Goal: Transaction & Acquisition: Purchase product/service

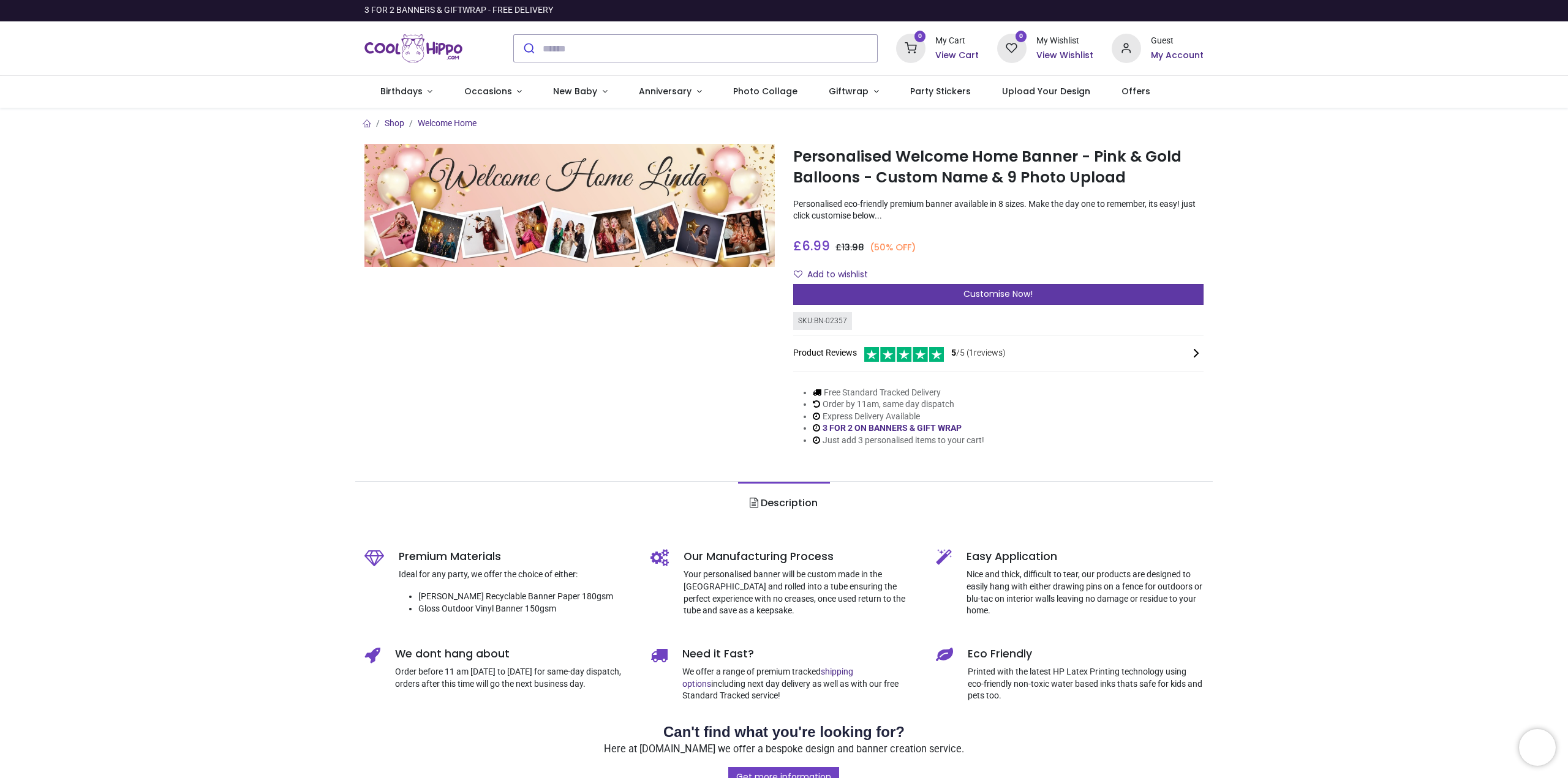
click at [1002, 289] on span "Customise Now!" at bounding box center [997, 294] width 69 height 13
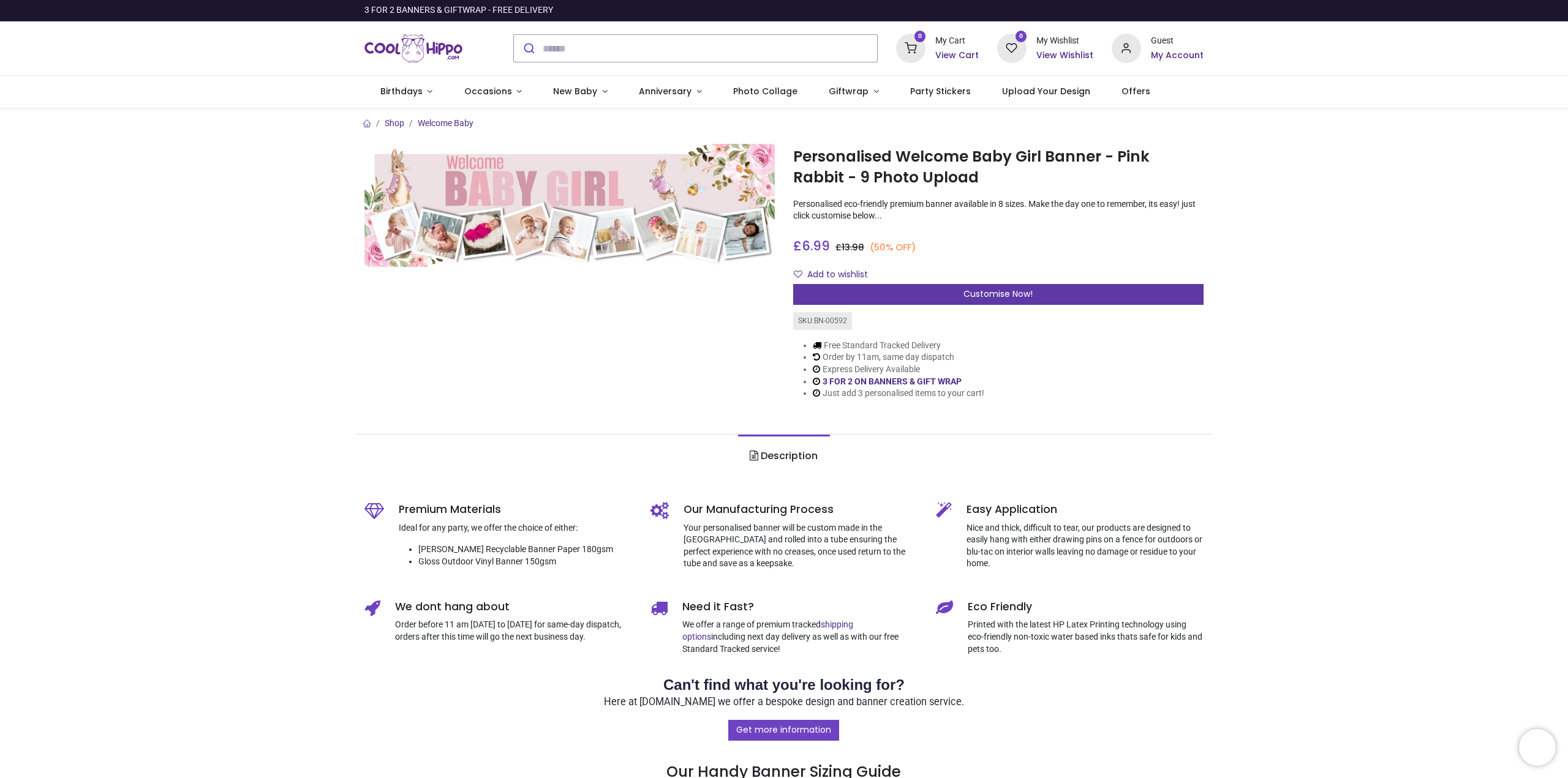
click at [1009, 294] on span "Customise Now!" at bounding box center [997, 294] width 69 height 13
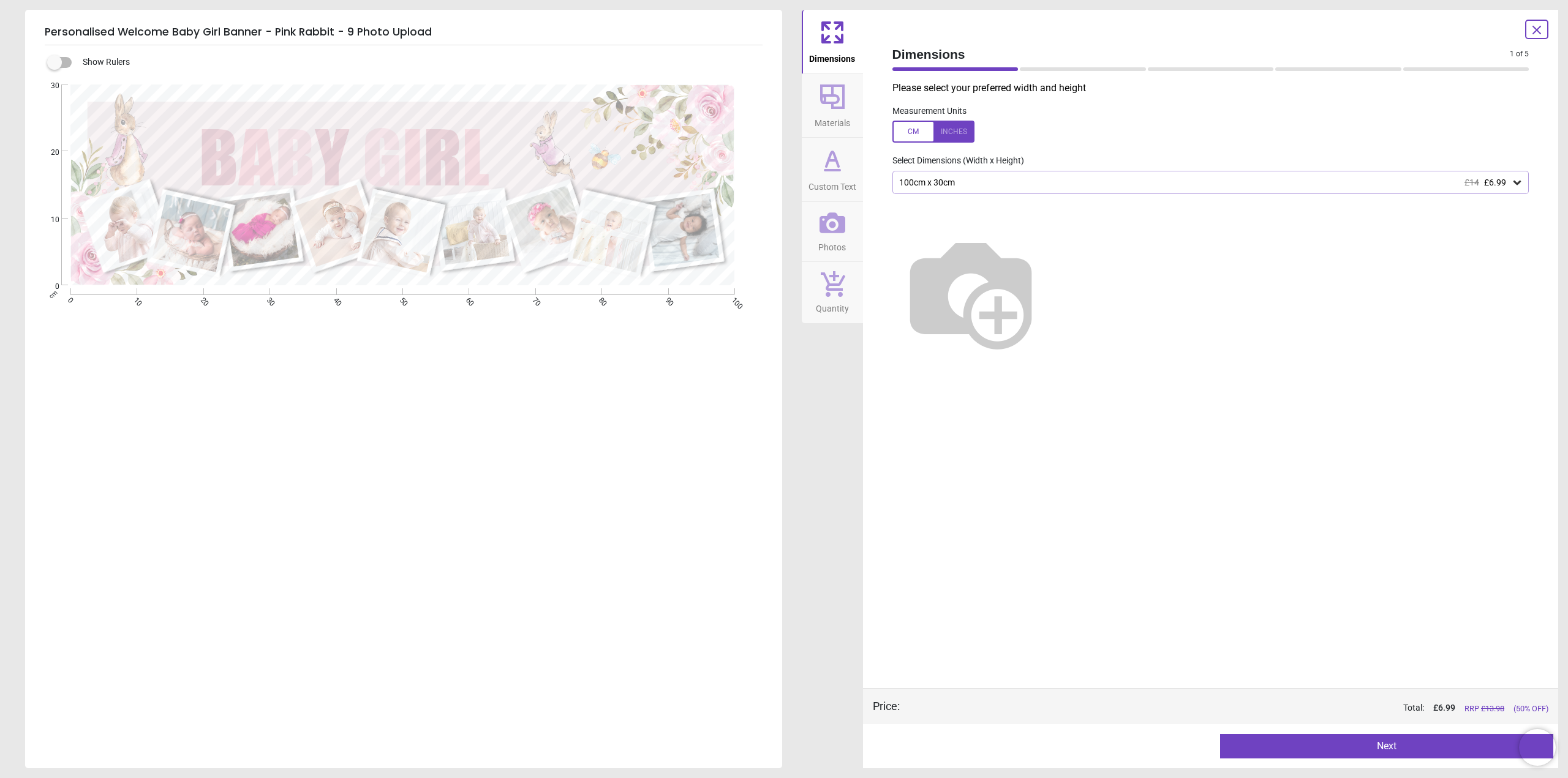
click at [1049, 238] on img at bounding box center [971, 292] width 157 height 157
click at [1512, 180] on icon at bounding box center [1517, 182] width 13 height 13
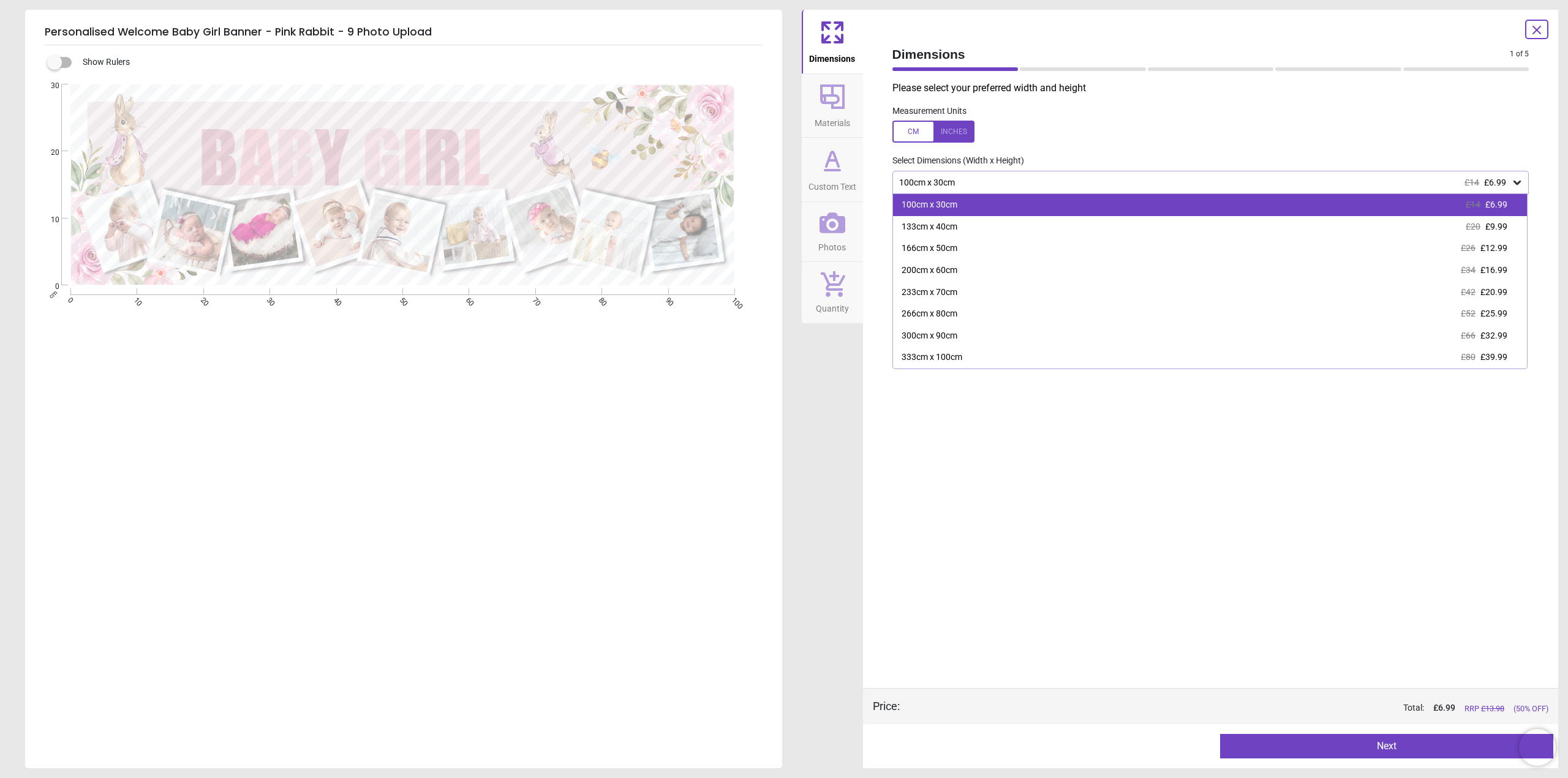
click at [929, 209] on div "100cm x 30cm" at bounding box center [929, 205] width 56 height 13
